Goal: Task Accomplishment & Management: Manage account settings

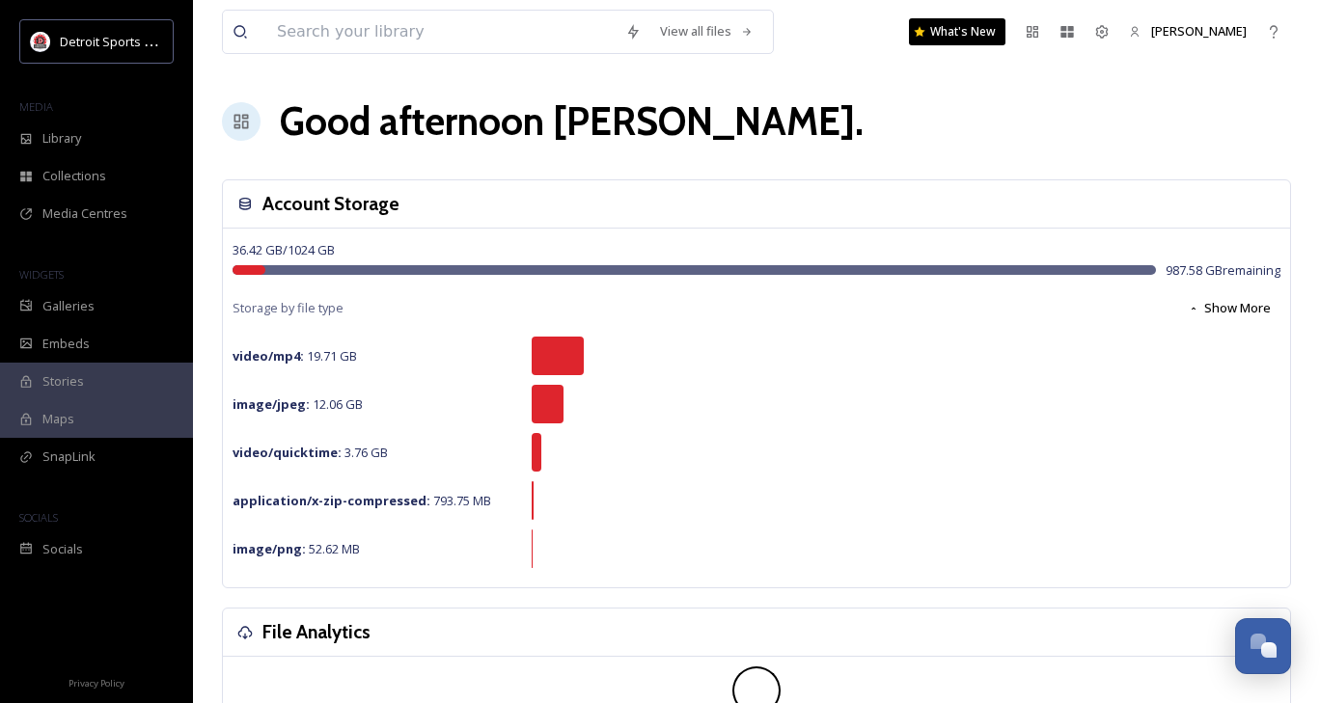
click at [83, 117] on div "MEDIA" at bounding box center [96, 107] width 193 height 25
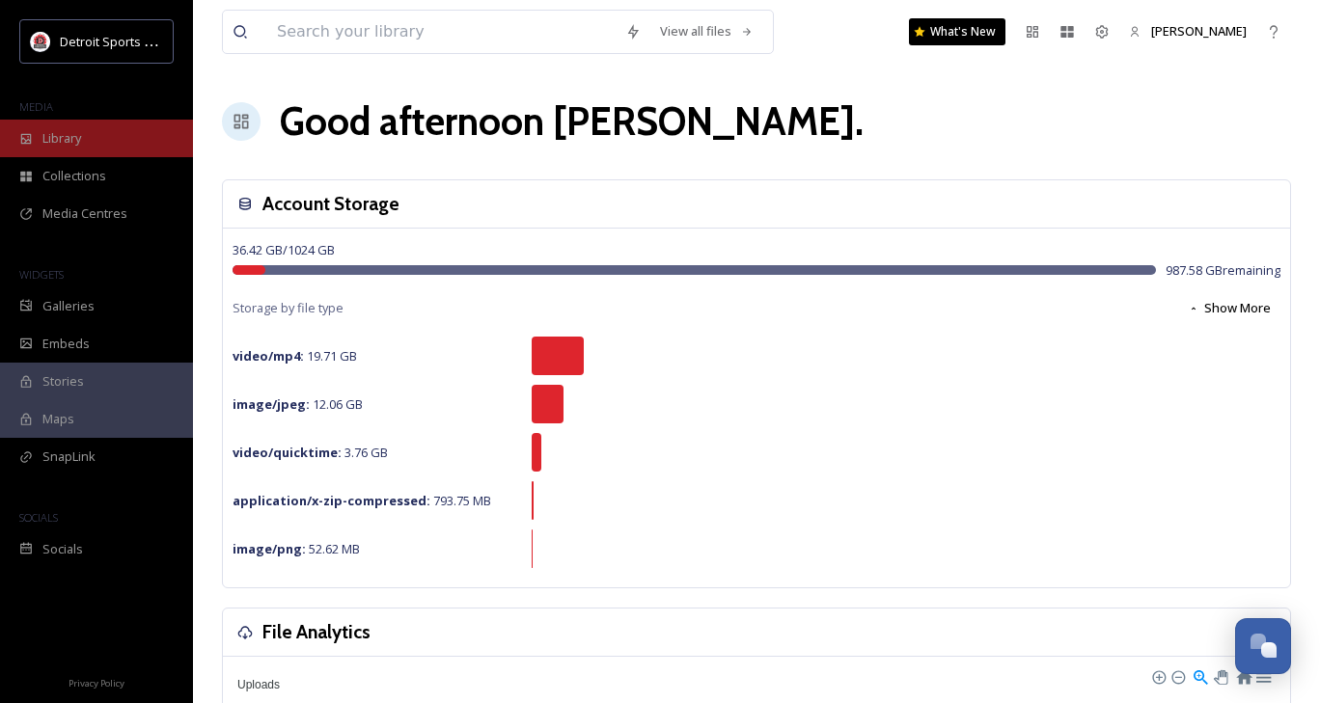
click at [102, 142] on div "Library" at bounding box center [96, 139] width 193 height 38
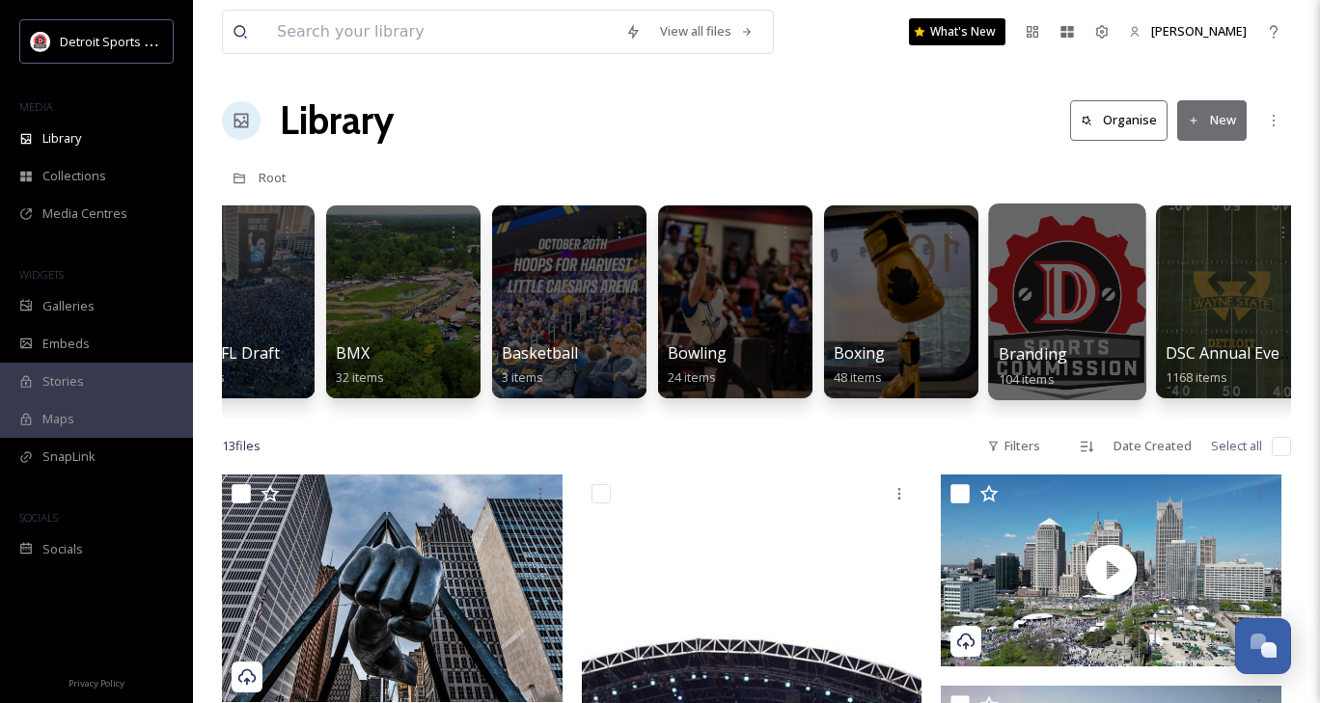
scroll to position [0, 135]
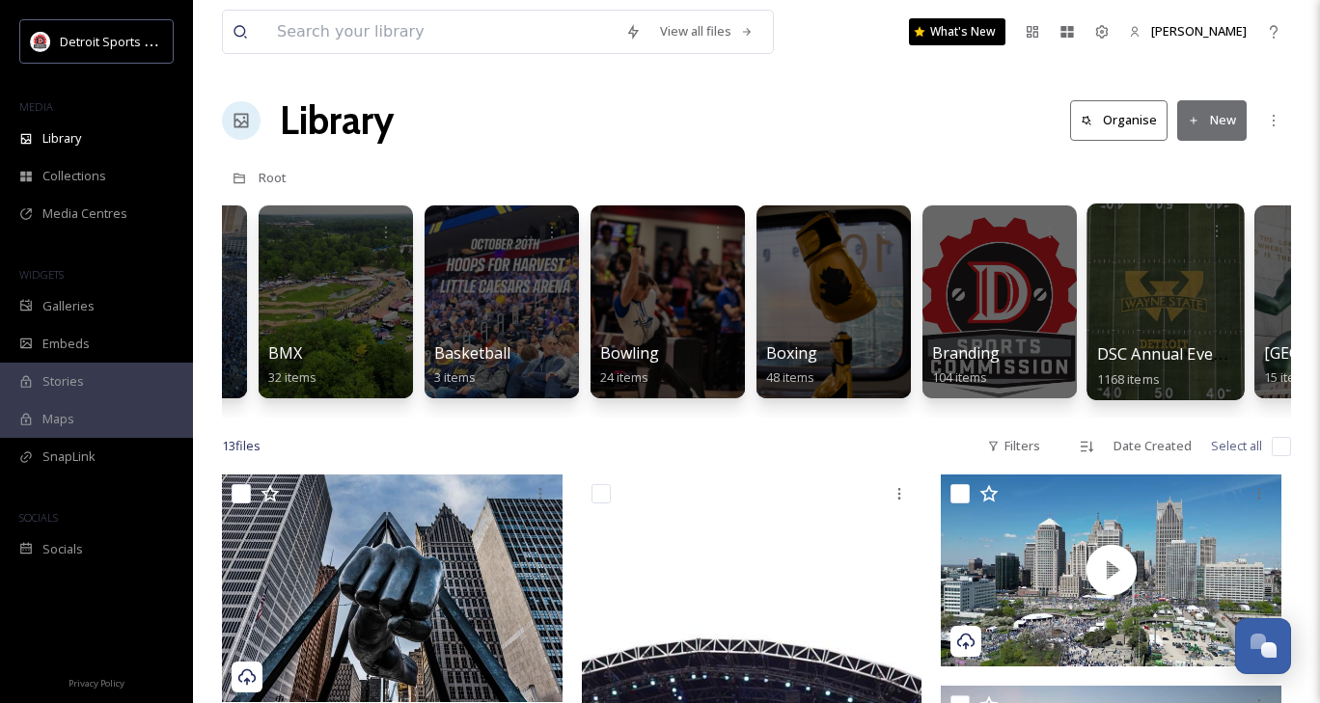
click at [1148, 293] on div at bounding box center [1164, 302] width 157 height 197
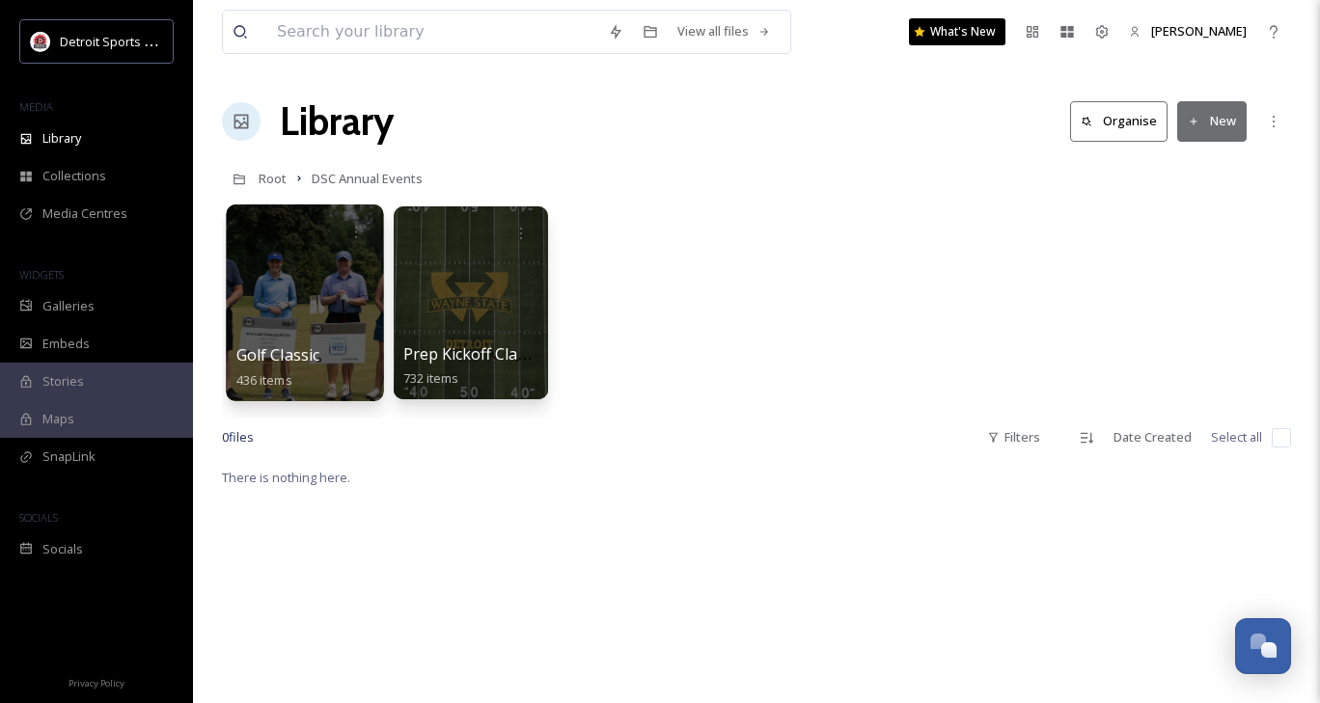
drag, startPoint x: 513, startPoint y: 302, endPoint x: 369, endPoint y: 287, distance: 145.5
click at [369, 287] on div at bounding box center [304, 303] width 157 height 197
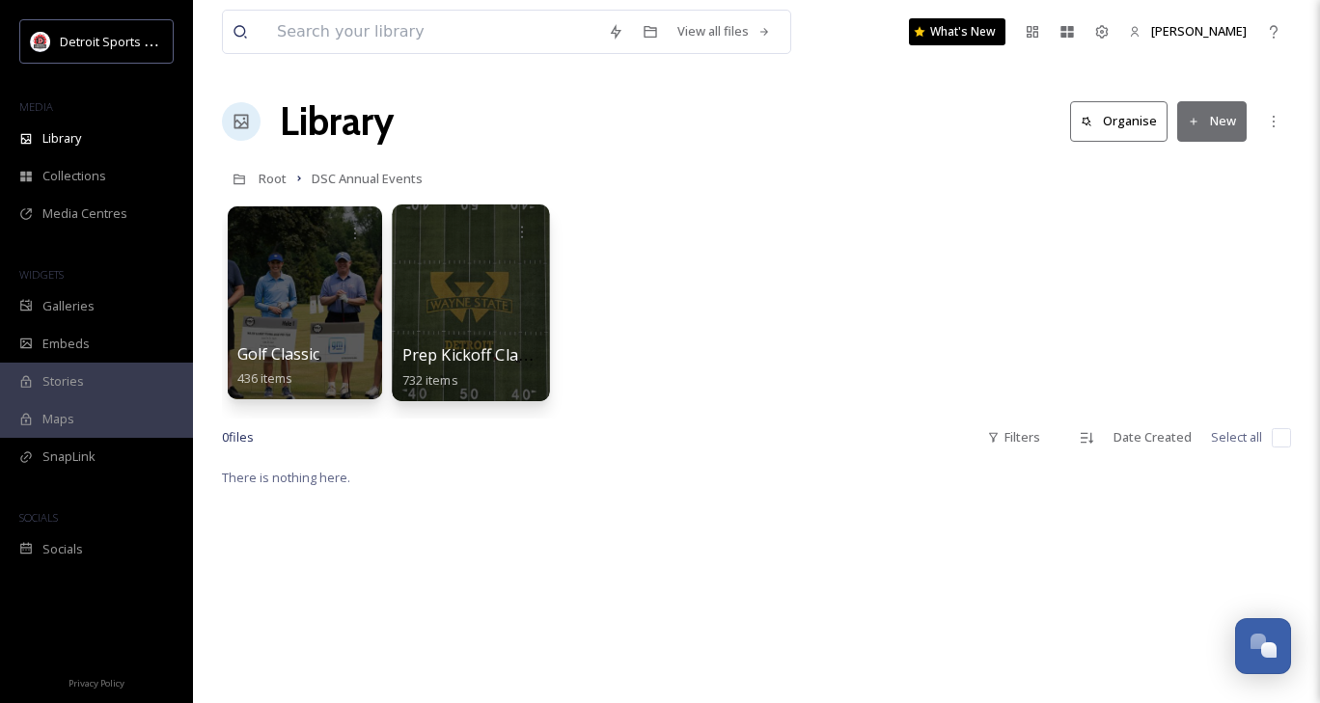
click at [492, 324] on div at bounding box center [470, 303] width 157 height 197
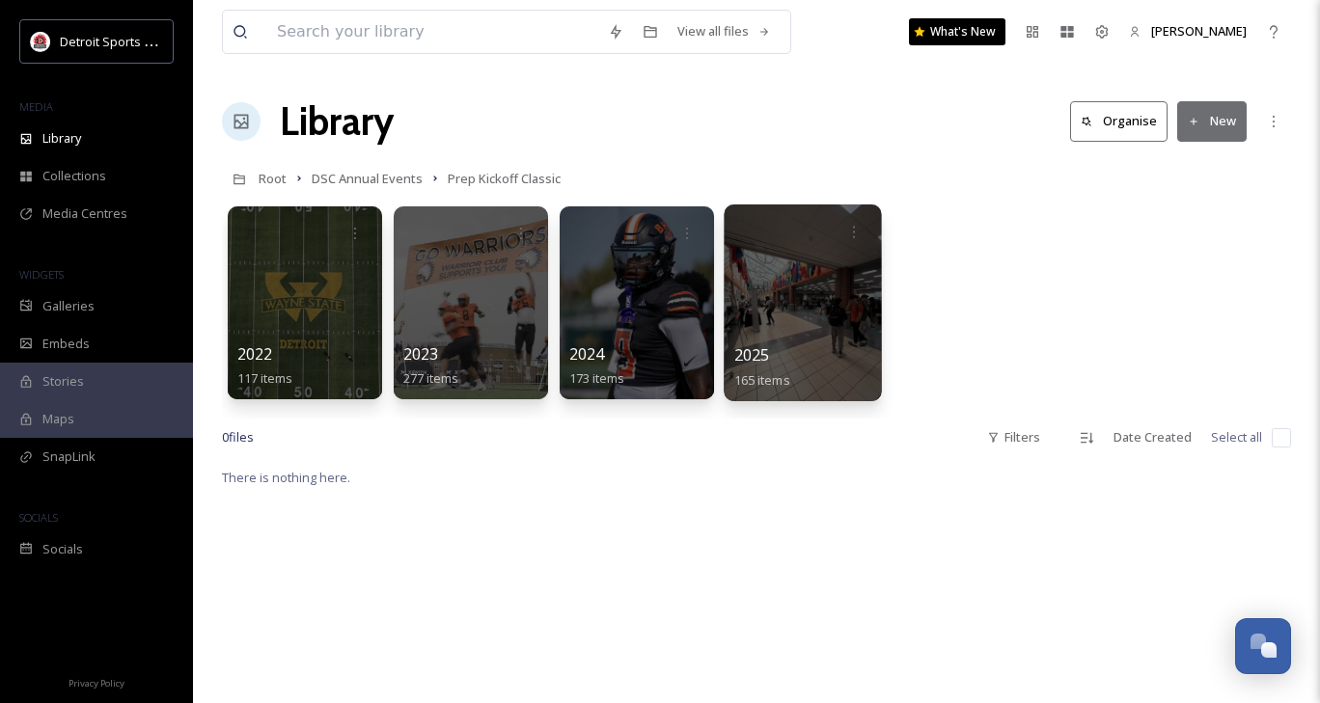
click at [811, 331] on div at bounding box center [802, 303] width 157 height 197
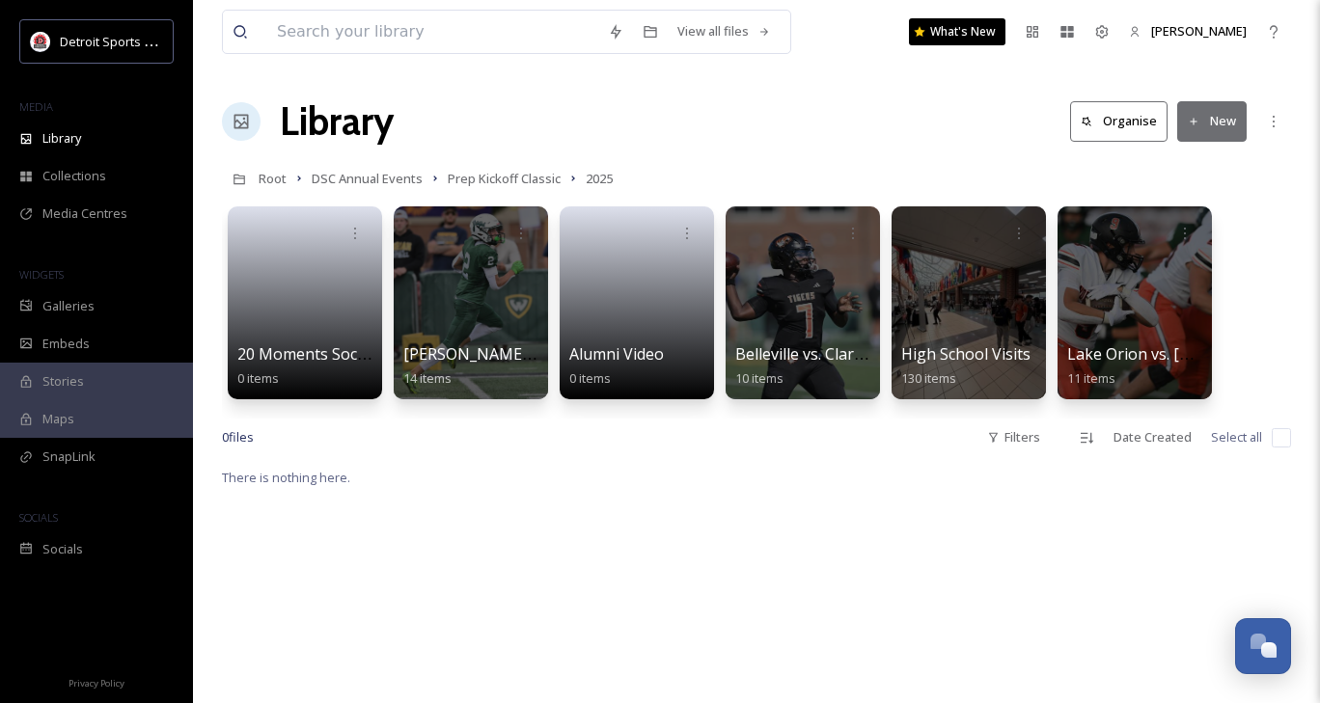
click at [1221, 135] on button "New" at bounding box center [1211, 121] width 69 height 40
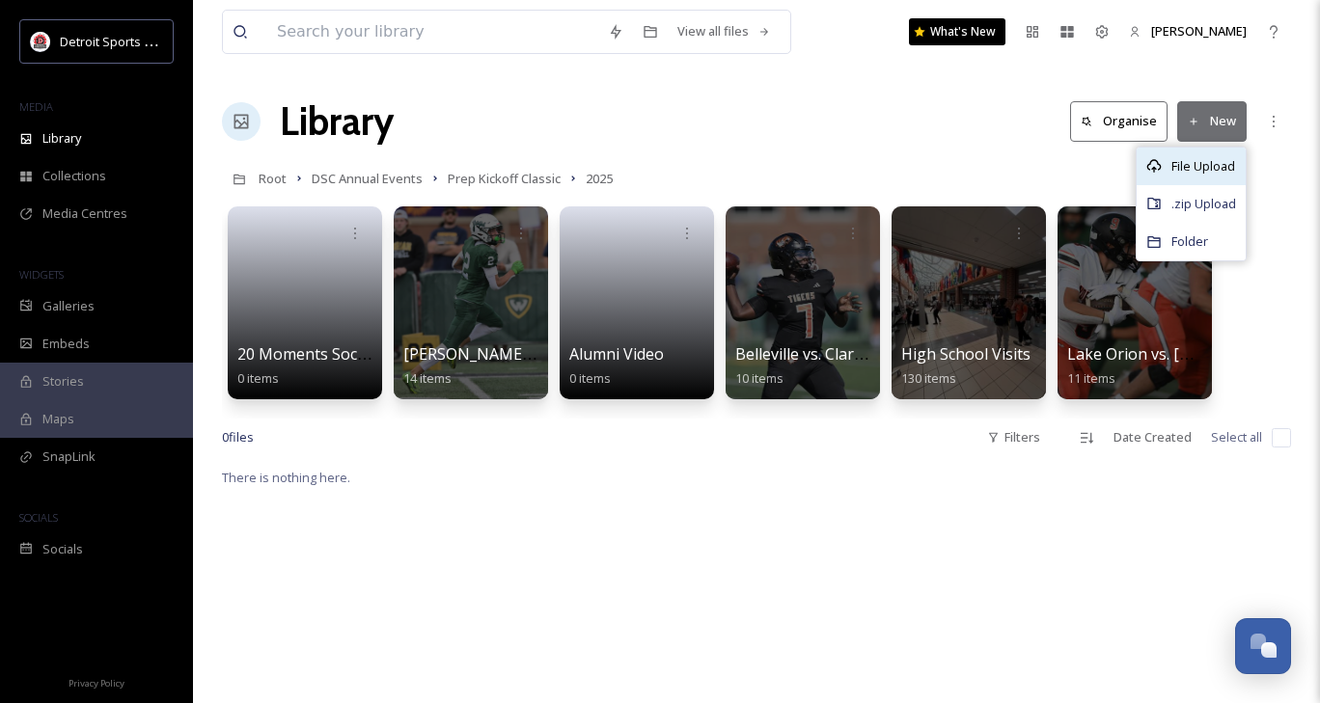
click at [1217, 167] on span "File Upload" at bounding box center [1203, 166] width 64 height 18
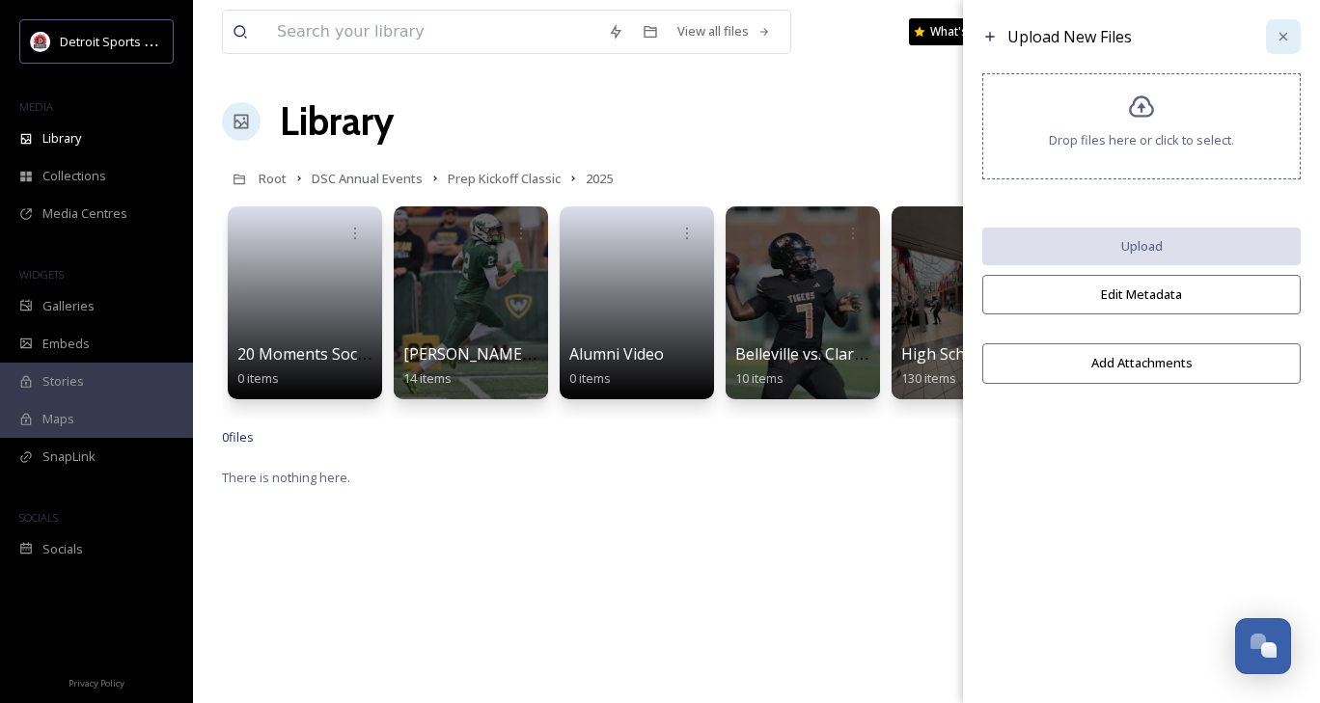
click at [1277, 35] on icon at bounding box center [1282, 36] width 15 height 15
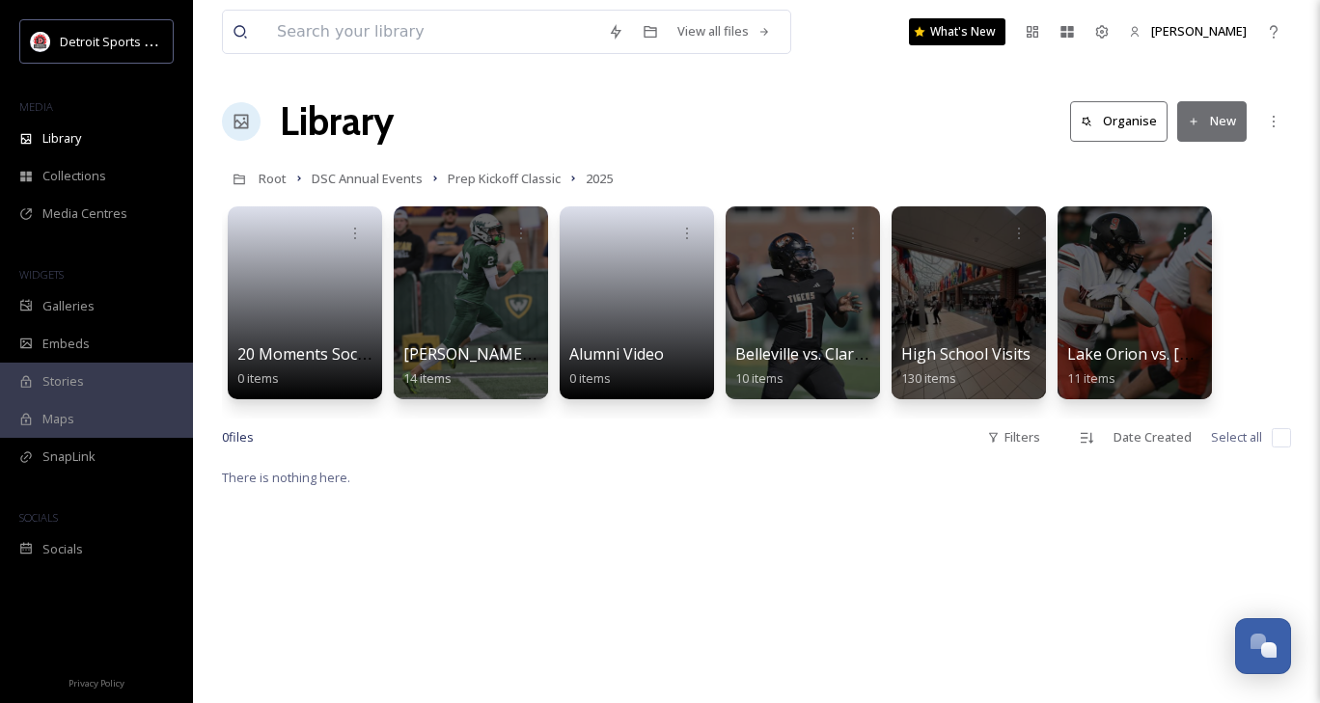
click at [1202, 116] on button "New" at bounding box center [1211, 121] width 69 height 40
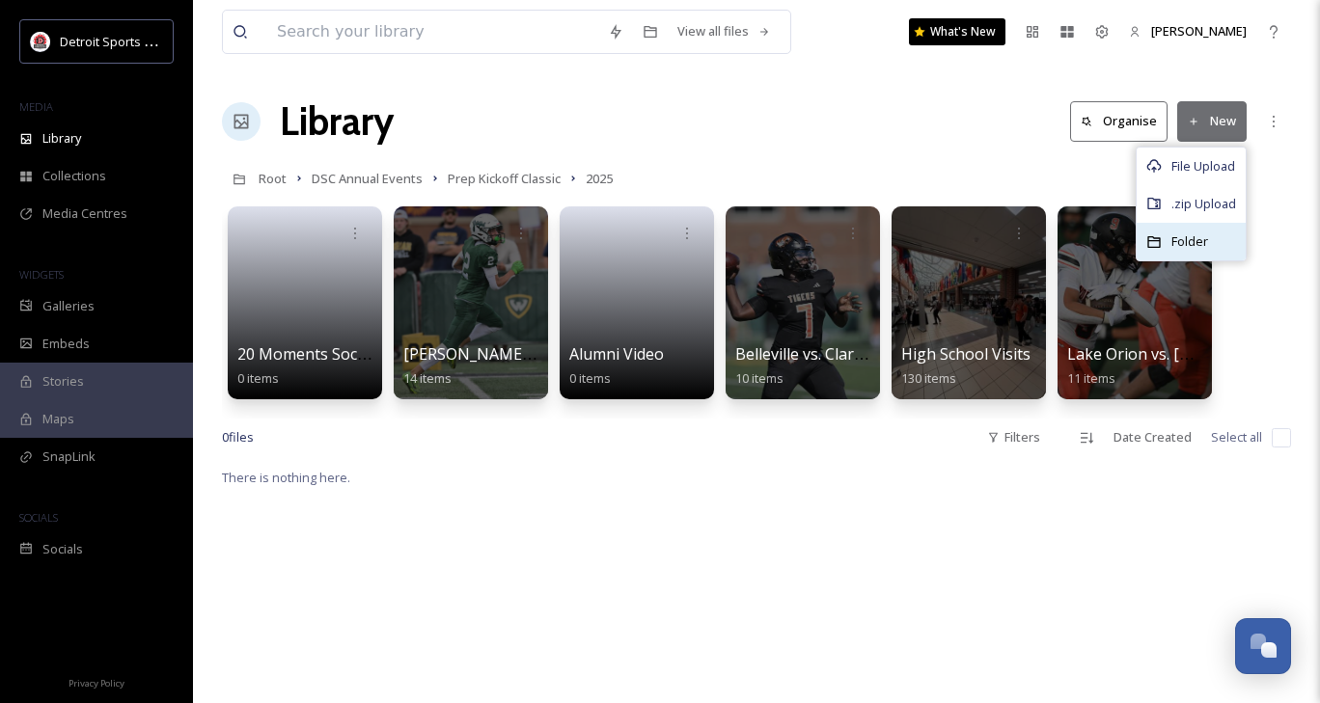
click at [1215, 232] on div "Folder" at bounding box center [1190, 242] width 109 height 38
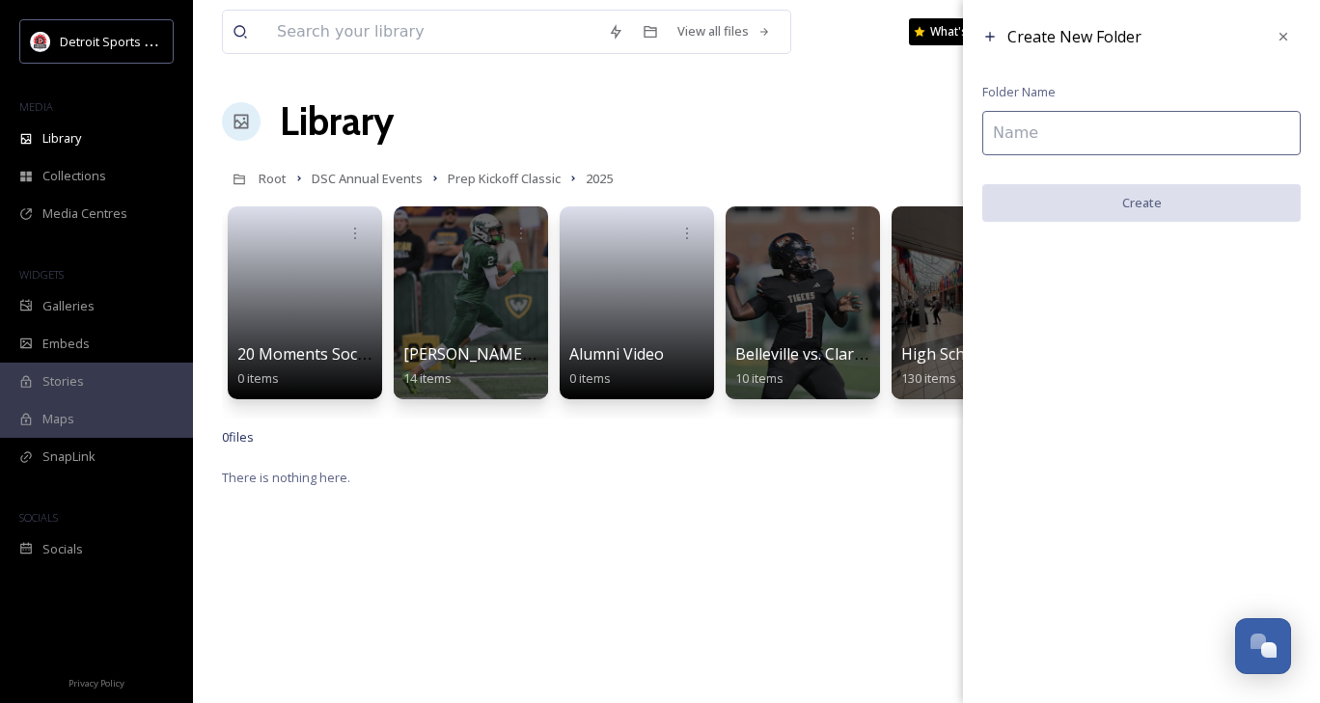
click at [1099, 139] on input at bounding box center [1141, 133] width 318 height 44
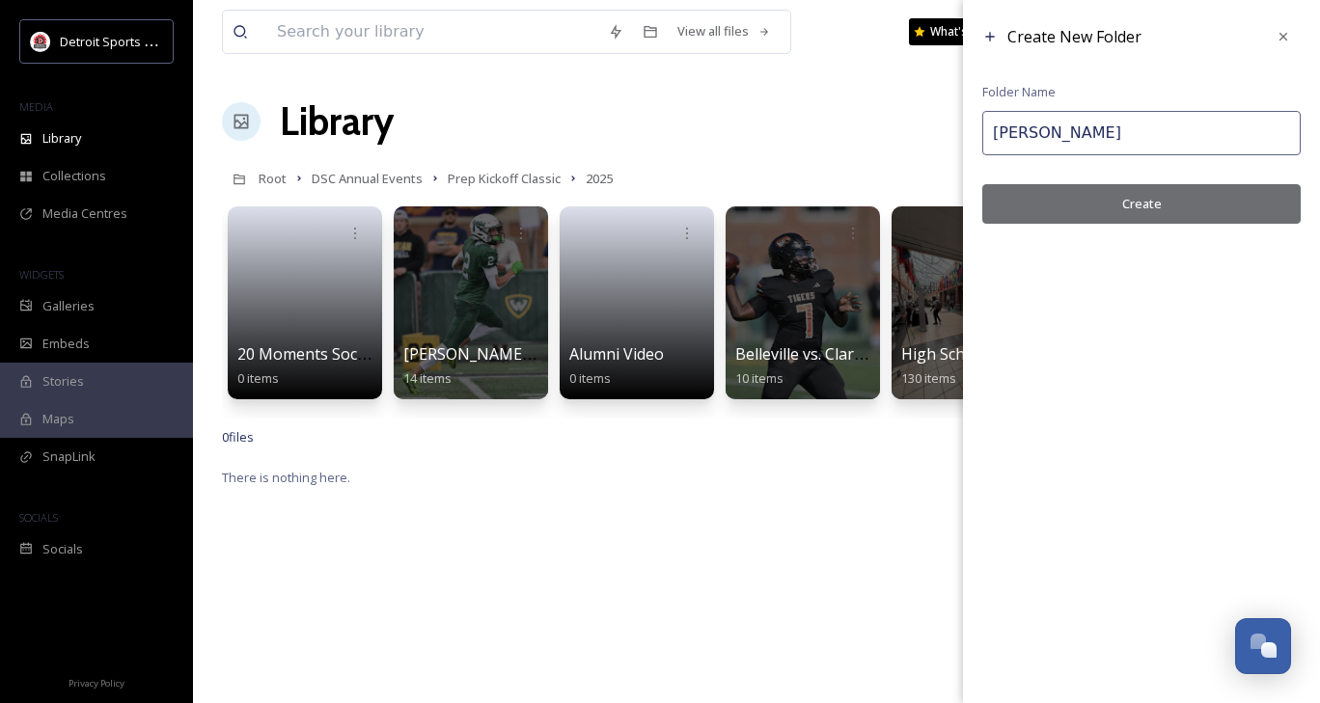
type input "[PERSON_NAME]"
click at [1099, 139] on input "[PERSON_NAME]" at bounding box center [1141, 133] width 318 height 44
click at [1180, 124] on input "Cass Tech vs. [GEOGRAPHIC_DATA]" at bounding box center [1141, 133] width 318 height 44
type input "Cass Tech vs. Toledo Central"
drag, startPoint x: 1182, startPoint y: 186, endPoint x: 1333, endPoint y: 146, distance: 156.8
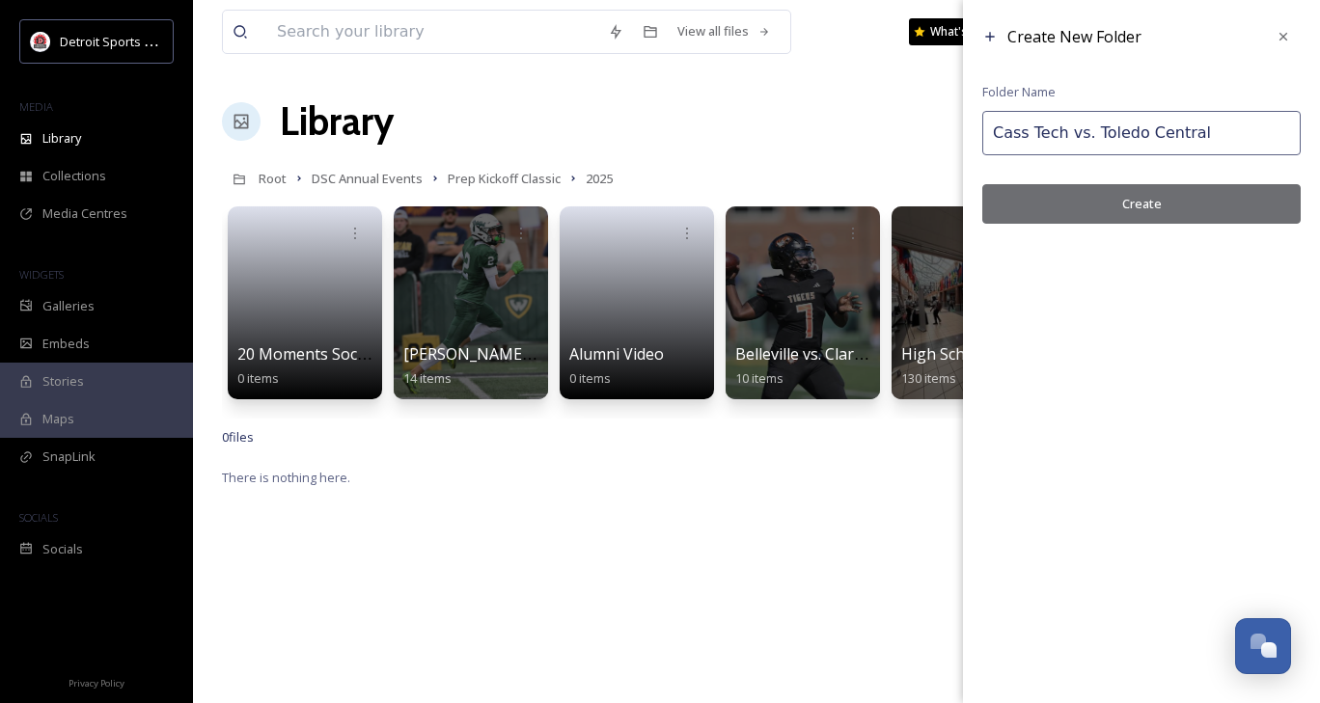
click at [1218, 155] on div "Create New Folder Folder Name [PERSON_NAME] Tech vs. Toledo Central Create" at bounding box center [1141, 121] width 357 height 243
click at [1221, 208] on button "Create" at bounding box center [1141, 204] width 318 height 40
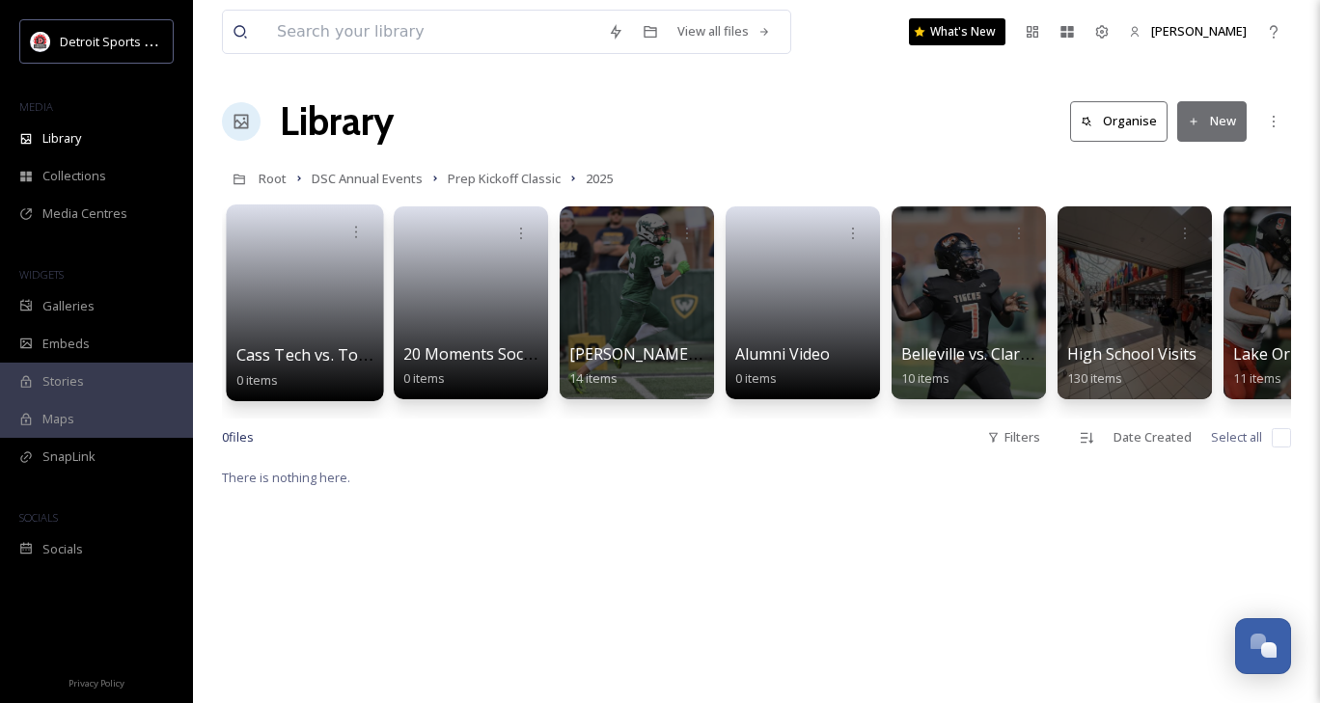
click at [348, 281] on link at bounding box center [305, 297] width 138 height 94
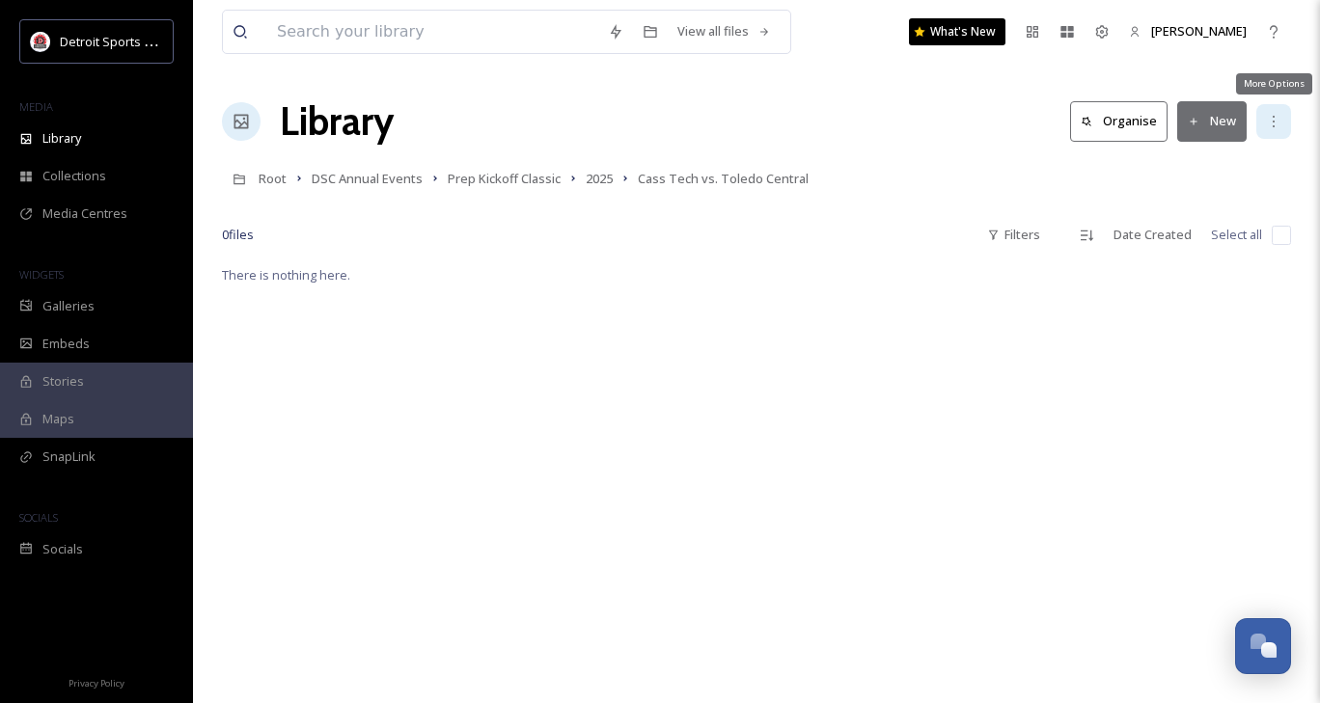
click at [1280, 123] on icon at bounding box center [1273, 121] width 15 height 15
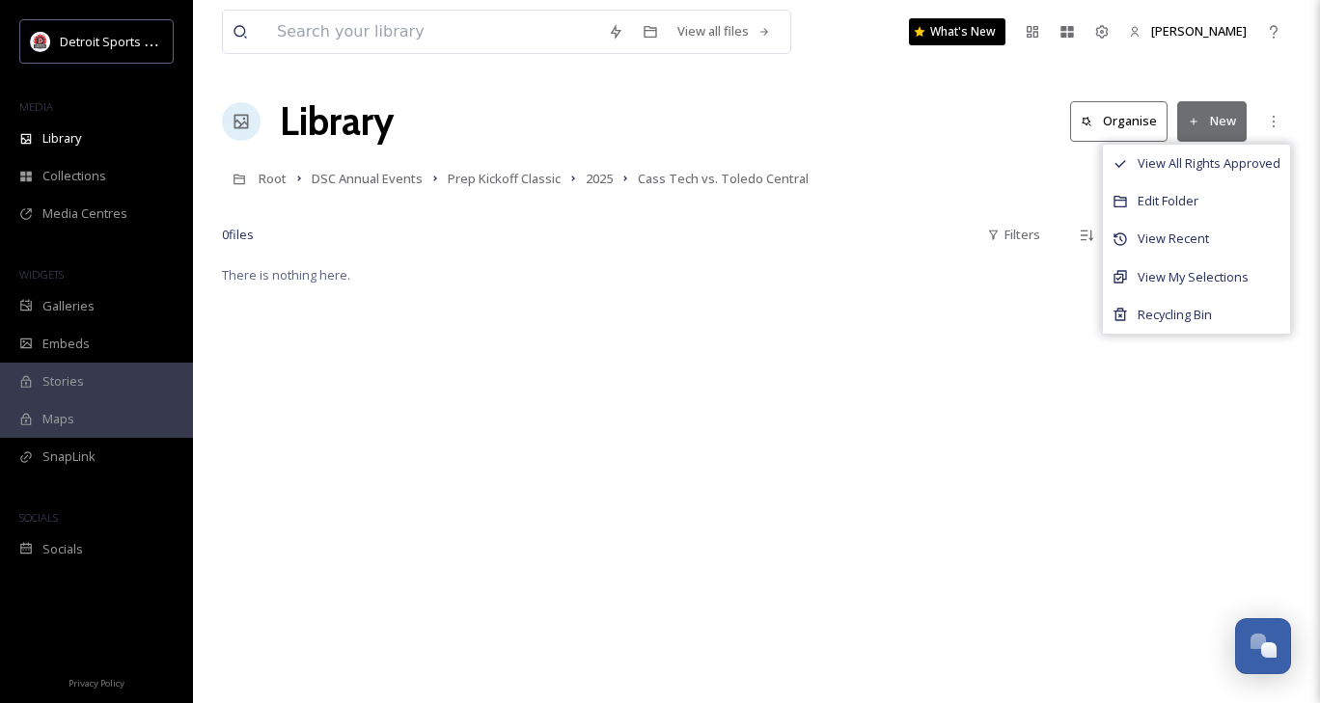
click at [1206, 119] on button "New" at bounding box center [1211, 121] width 69 height 40
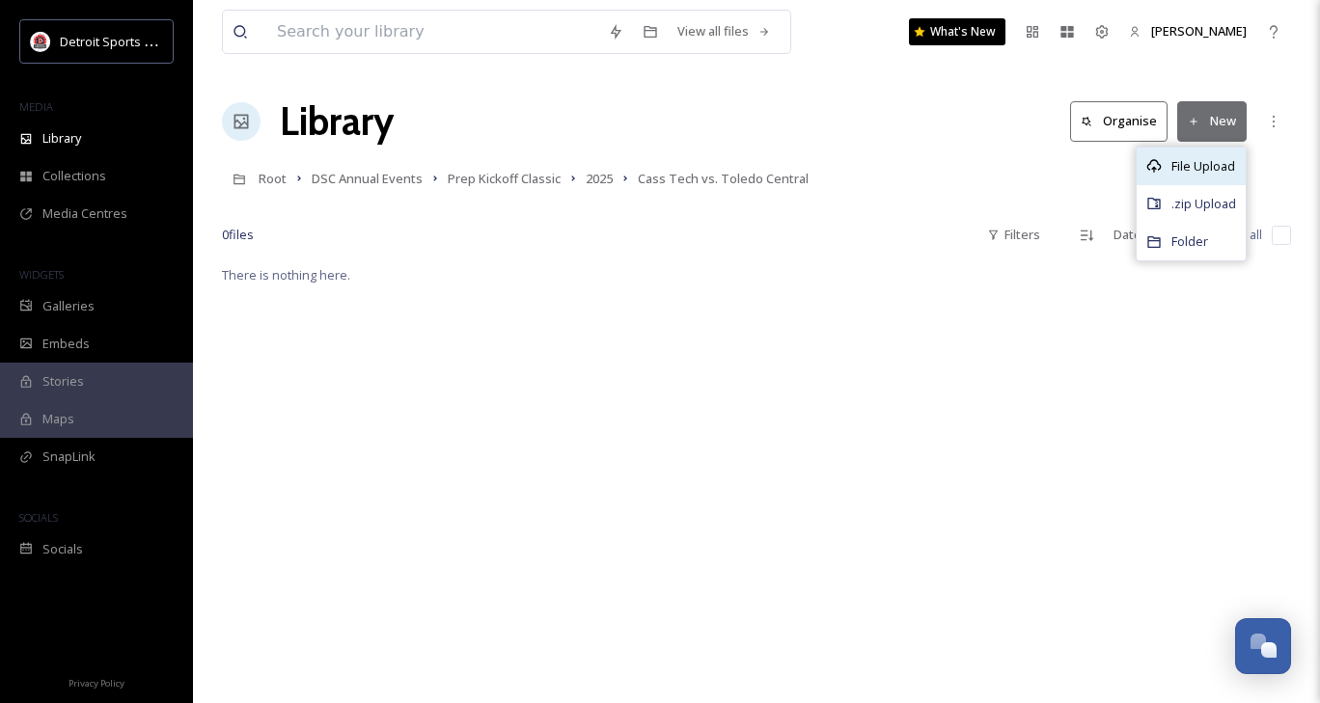
click at [1204, 157] on span "File Upload" at bounding box center [1203, 166] width 64 height 18
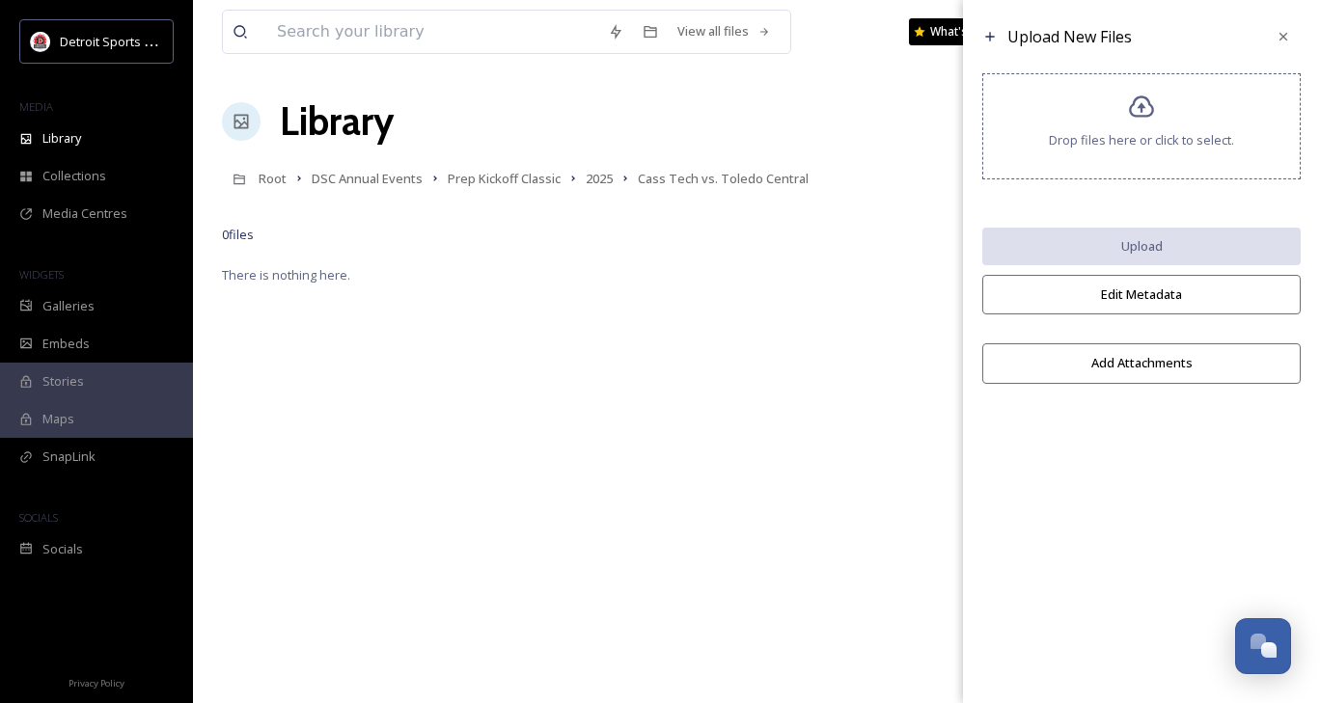
click at [1103, 131] on span "Drop files here or click to select." at bounding box center [1141, 140] width 185 height 18
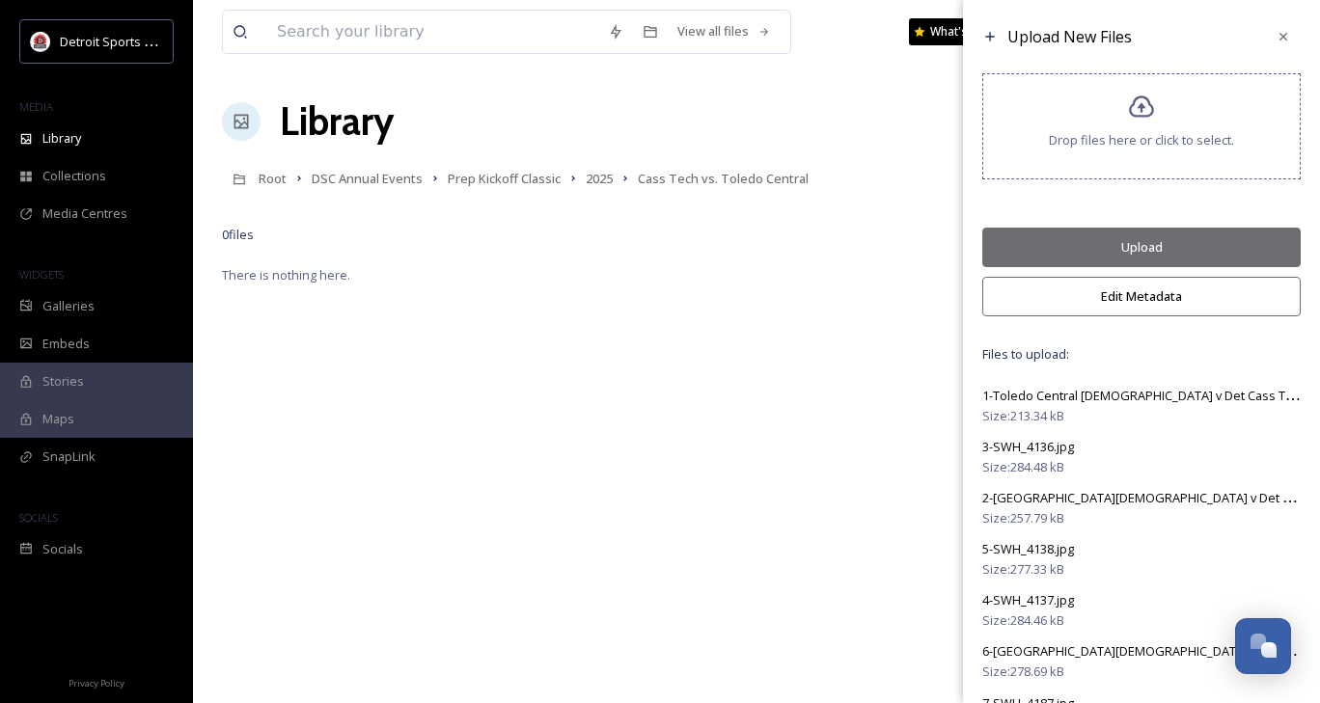
click at [1145, 246] on button "Upload" at bounding box center [1141, 248] width 318 height 40
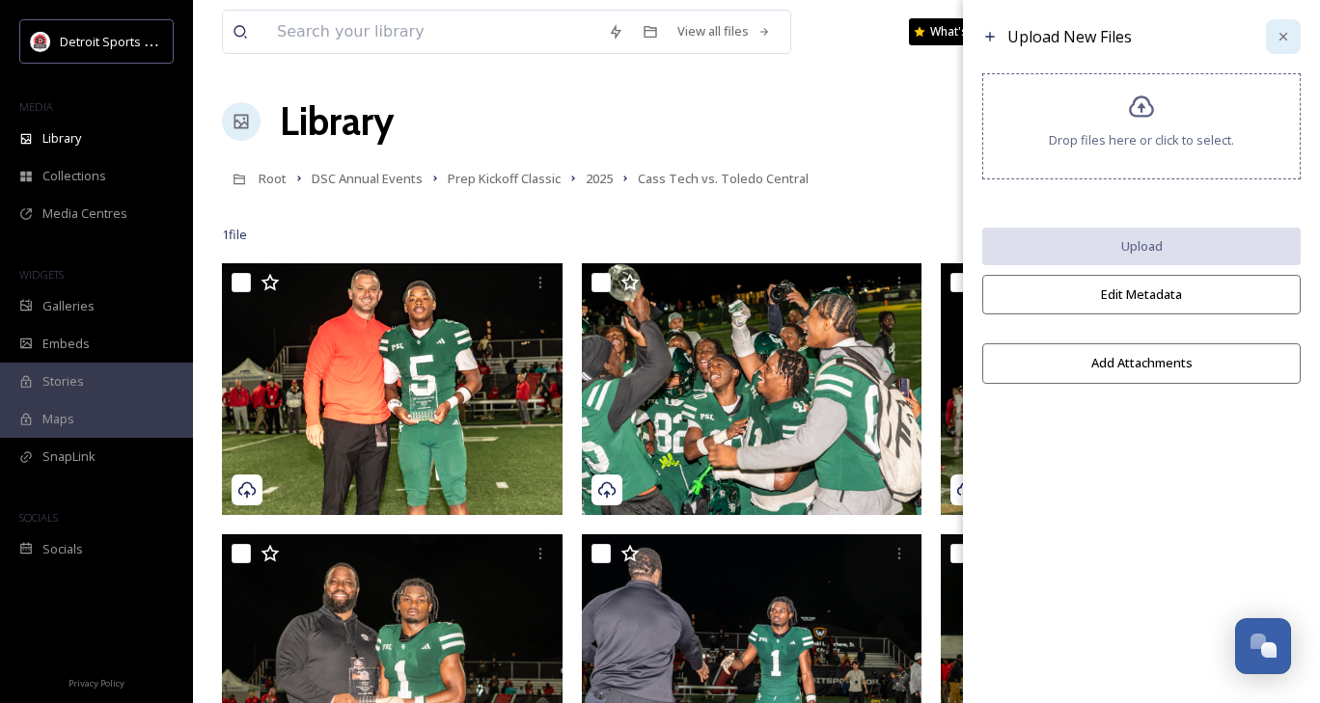
click at [1290, 41] on icon at bounding box center [1282, 36] width 15 height 15
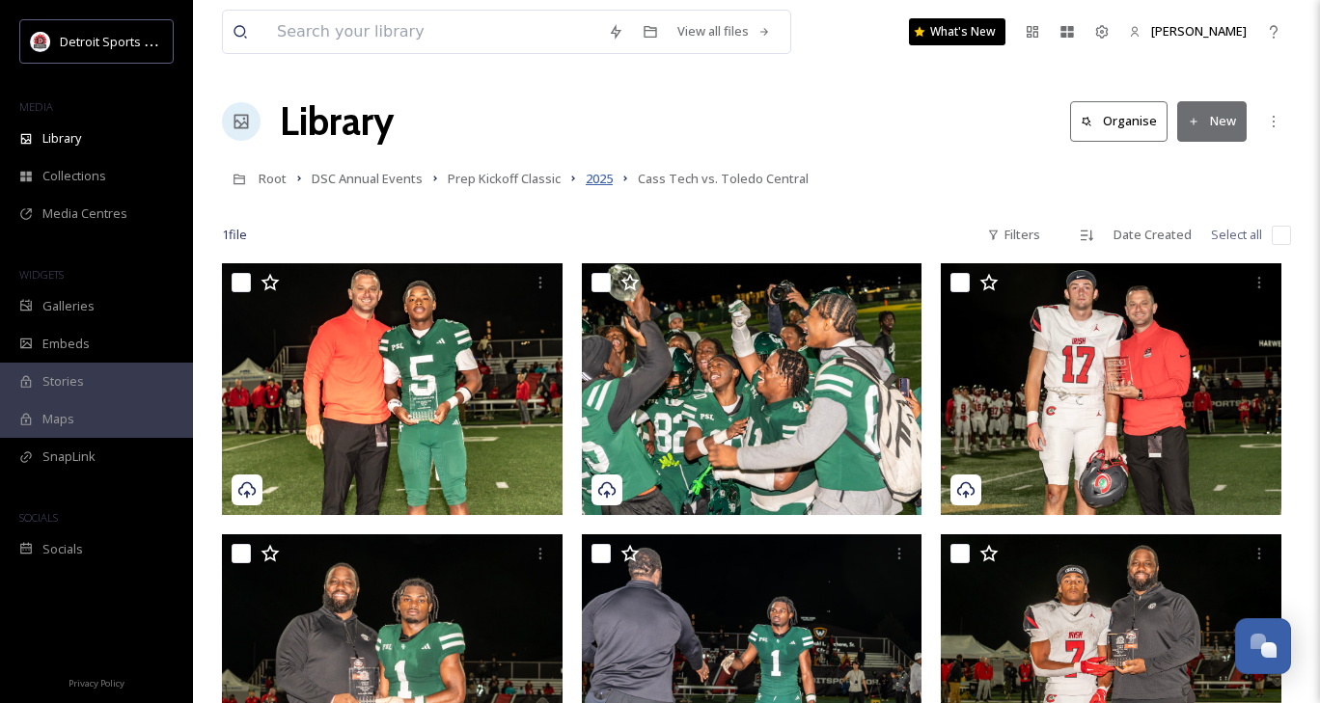
click at [599, 182] on span "2025" at bounding box center [599, 178] width 27 height 17
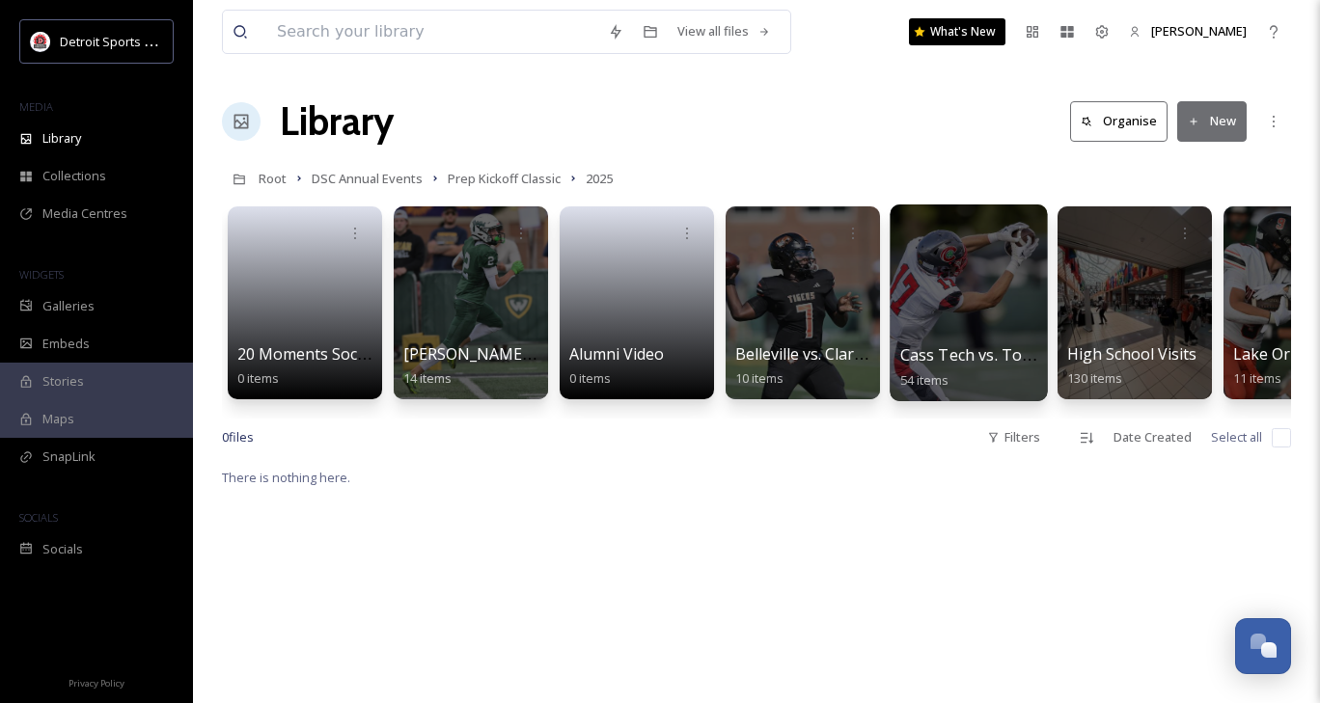
click at [917, 325] on div at bounding box center [967, 303] width 157 height 197
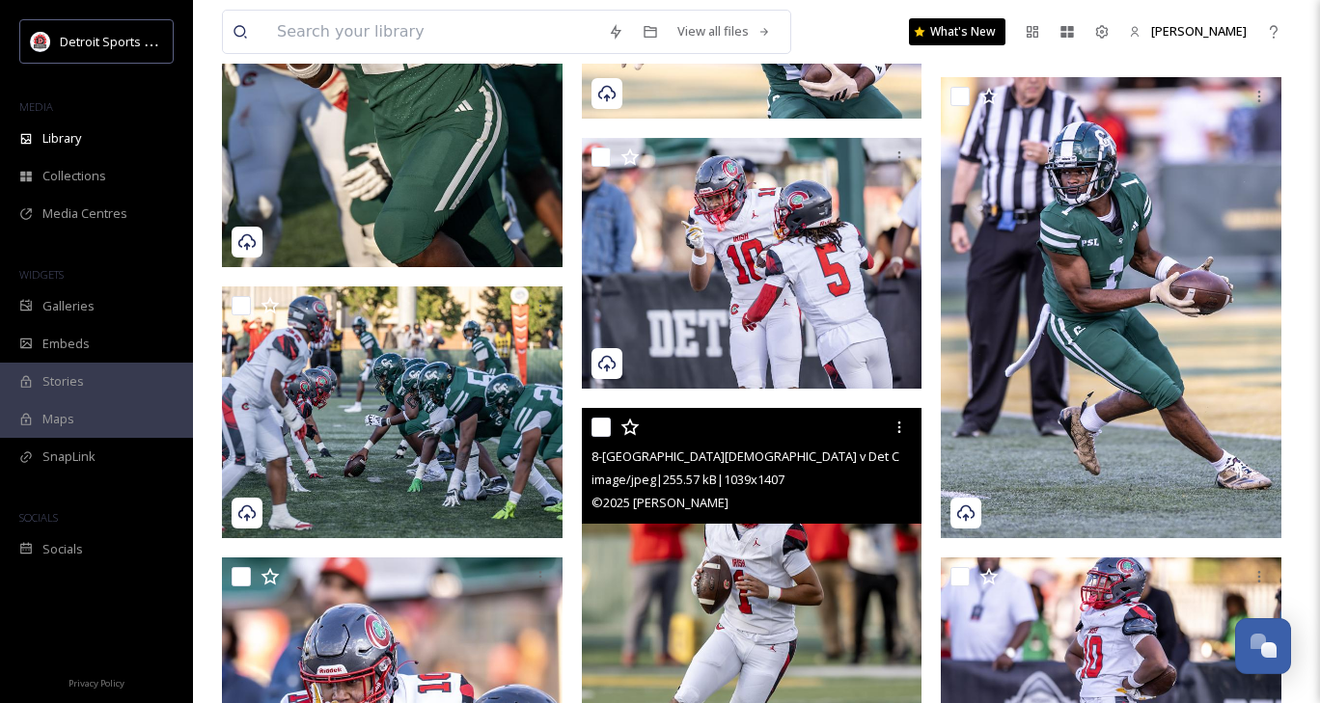
scroll to position [4759, 0]
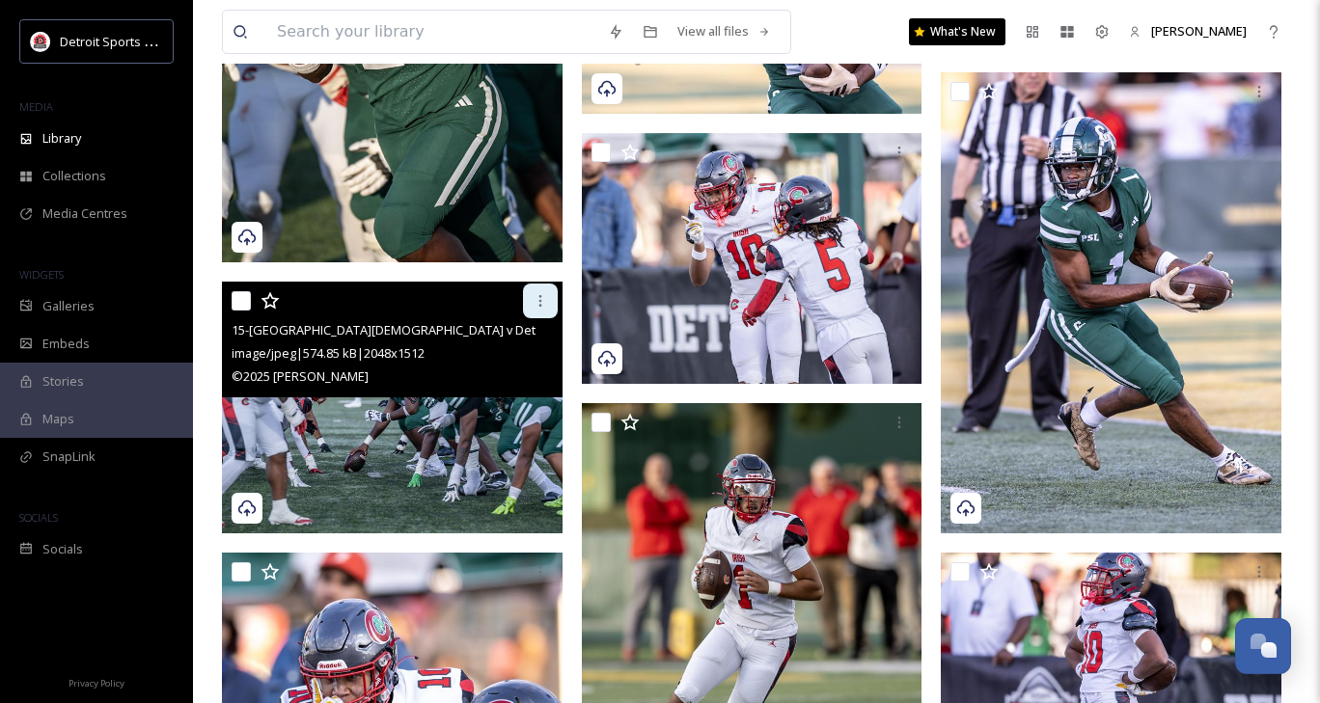
click at [535, 310] on div at bounding box center [540, 301] width 35 height 35
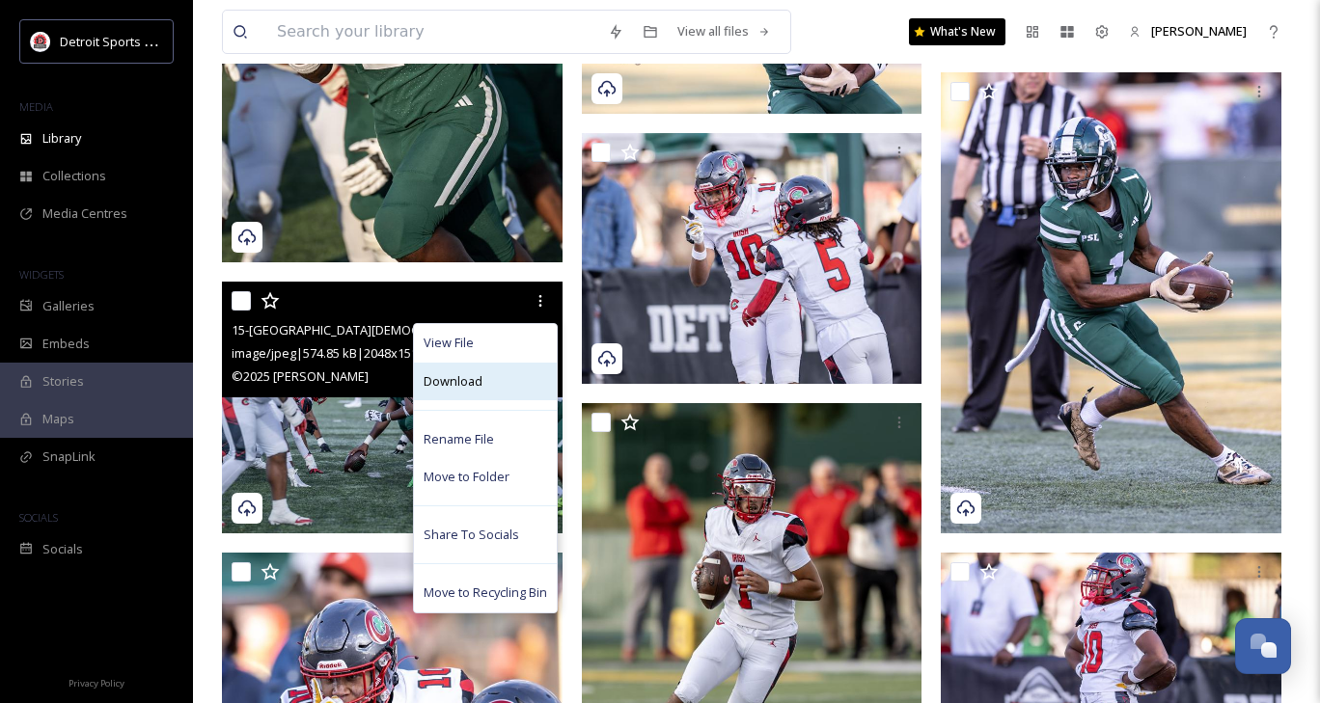
click at [458, 396] on div "Download" at bounding box center [485, 382] width 143 height 38
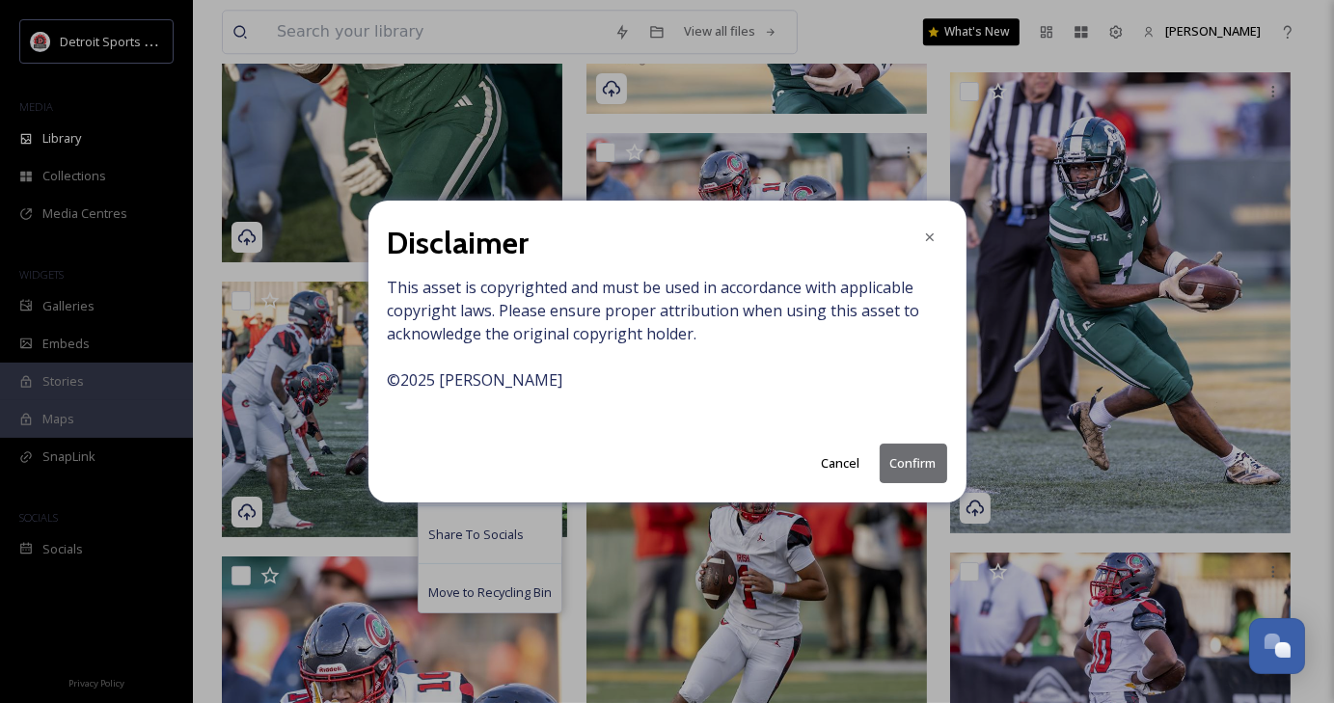
click at [894, 473] on button "Confirm" at bounding box center [914, 464] width 68 height 40
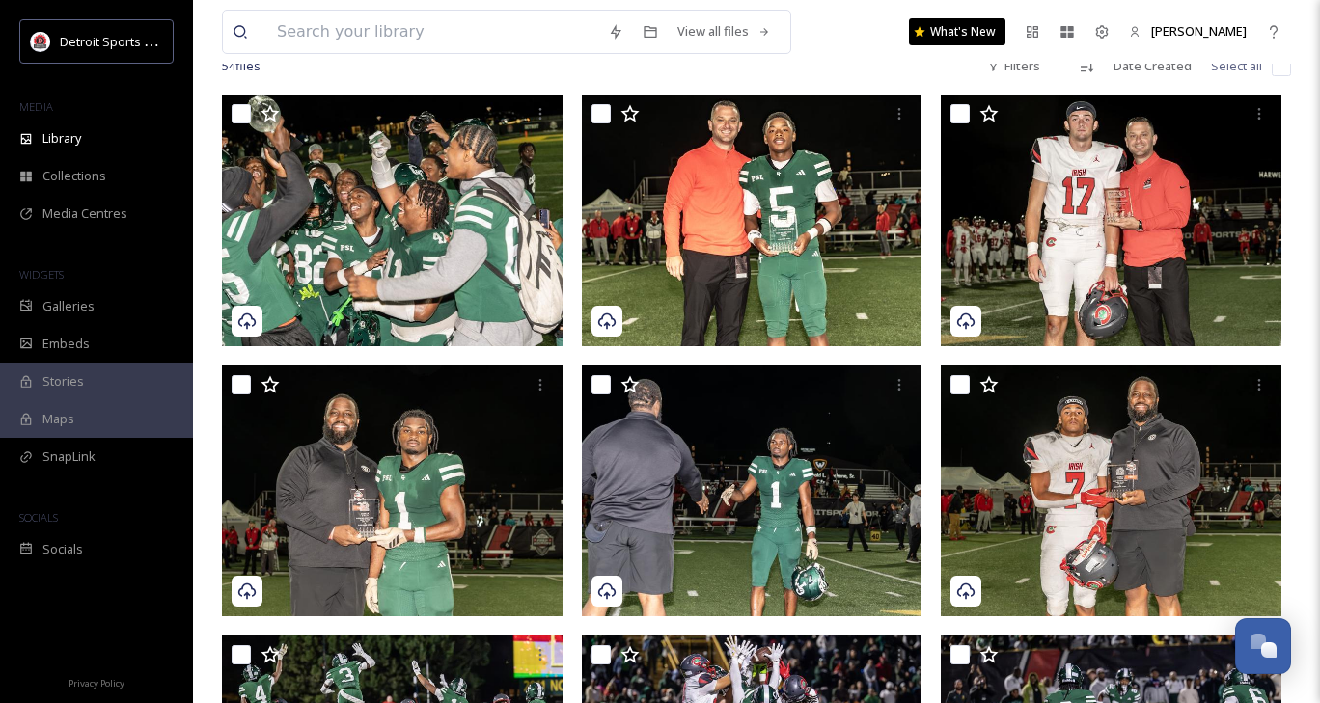
scroll to position [168, 0]
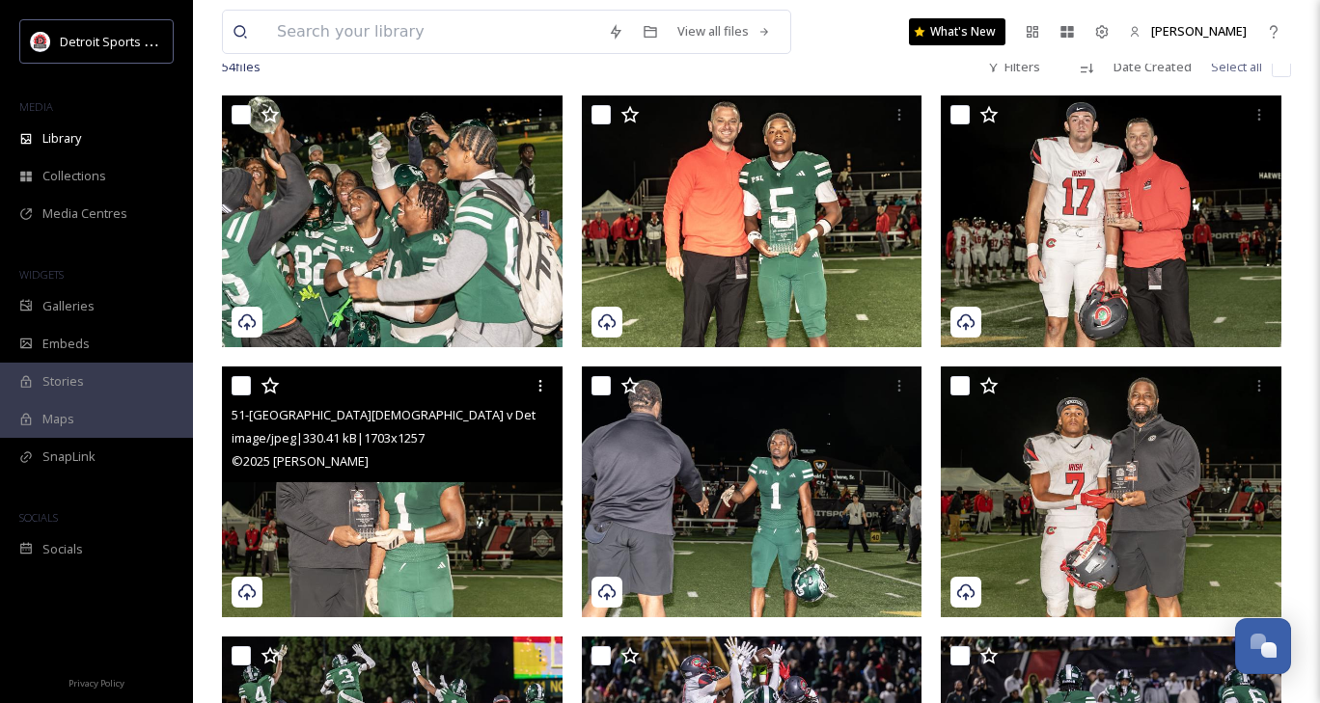
click at [465, 543] on img at bounding box center [392, 493] width 341 height 252
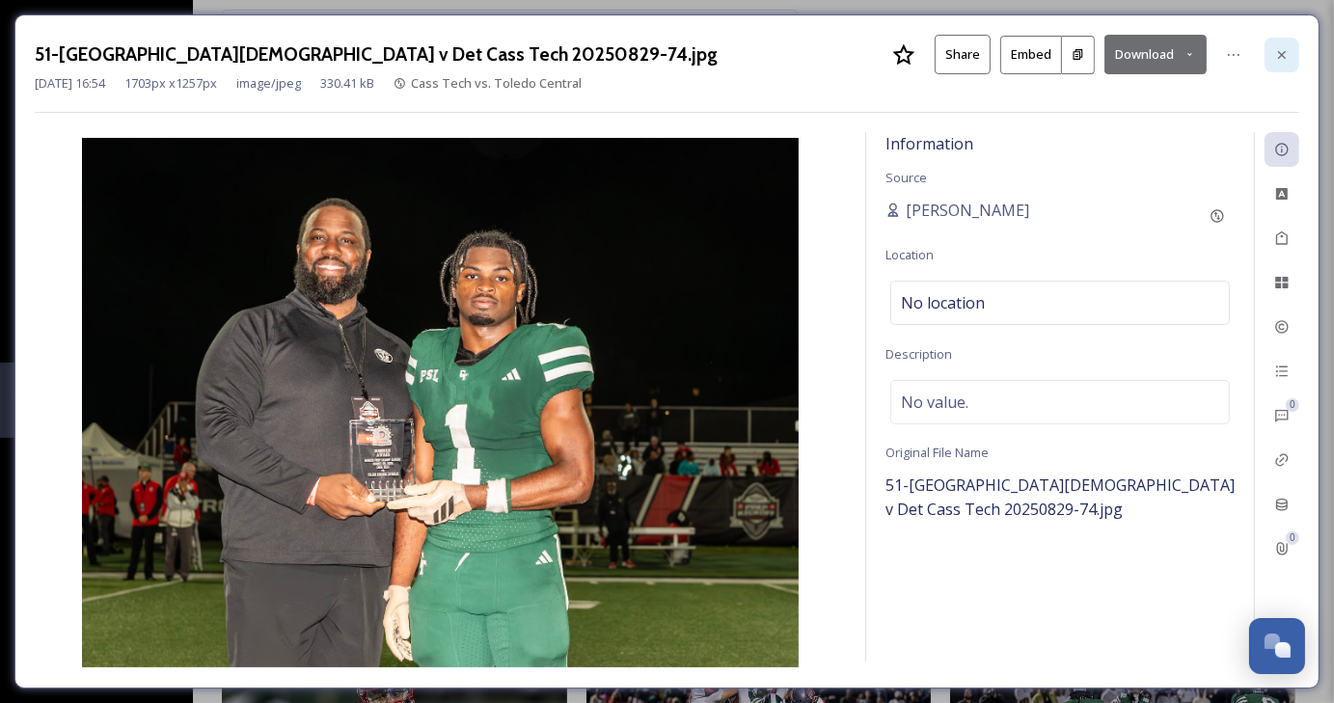
click at [1294, 60] on div at bounding box center [1282, 55] width 35 height 35
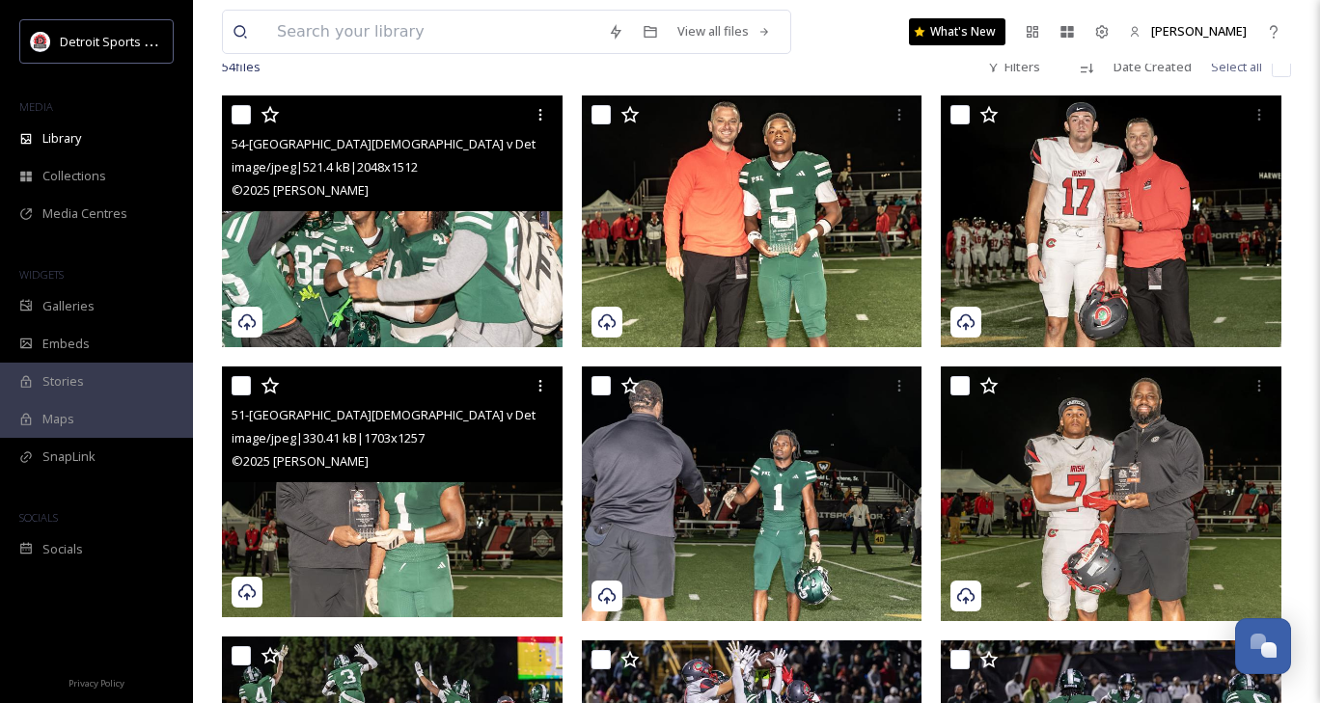
click at [427, 239] on img at bounding box center [392, 222] width 341 height 252
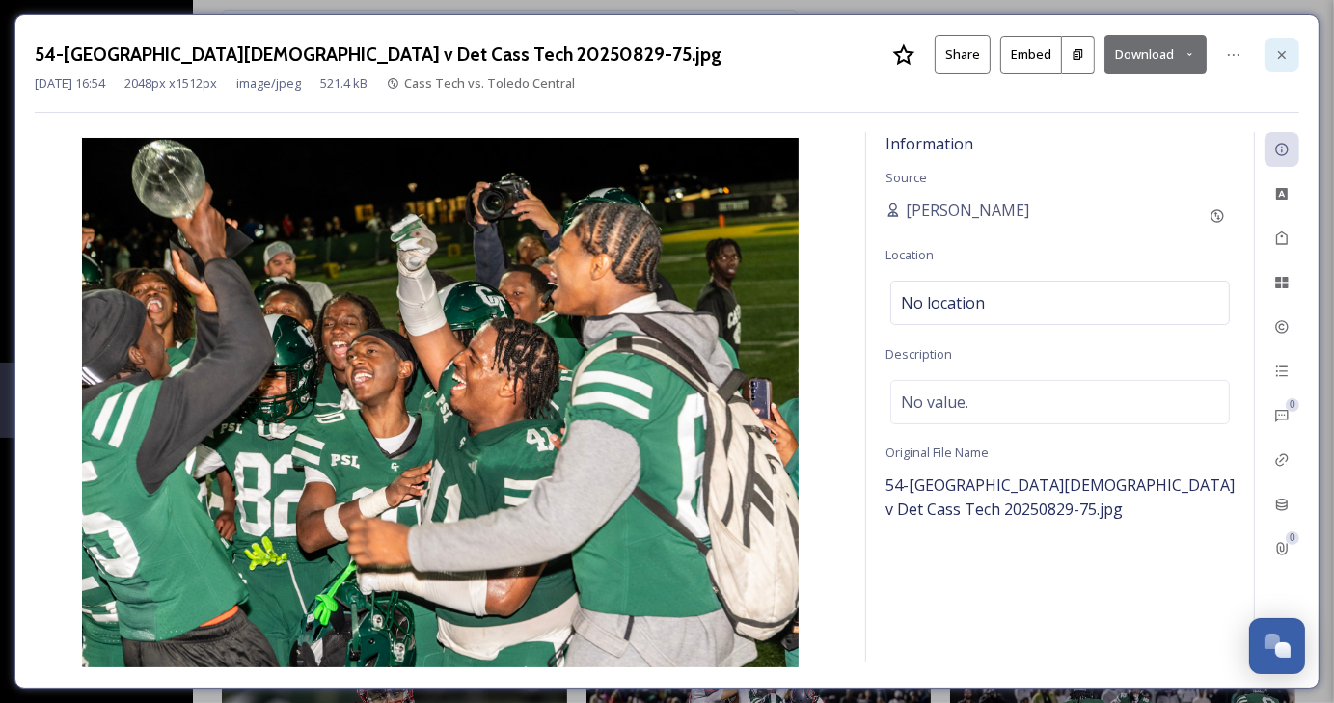
click at [1283, 53] on icon at bounding box center [1282, 54] width 8 height 8
